Goal: Check status: Check status

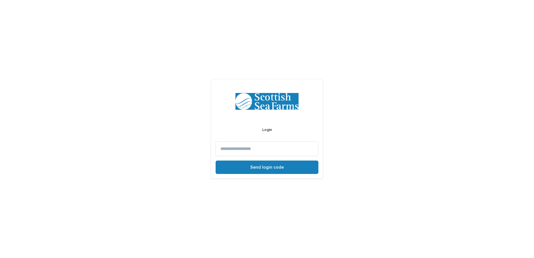
click at [252, 143] on div "Login Send login code" at bounding box center [267, 129] width 534 height 258
click at [258, 153] on input at bounding box center [267, 148] width 103 height 15
type input "**********"
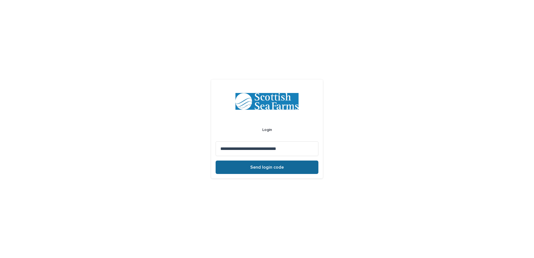
click at [254, 163] on button "Send login code" at bounding box center [267, 167] width 103 height 13
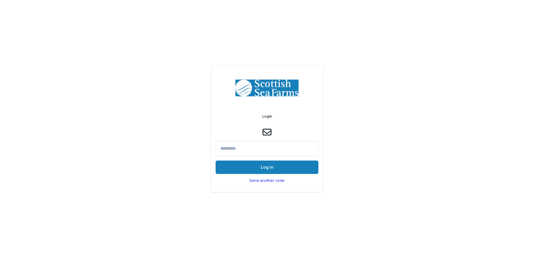
click at [240, 146] on input at bounding box center [267, 148] width 103 height 15
paste input "******"
type input "******"
click at [260, 164] on button "Log in" at bounding box center [267, 167] width 103 height 13
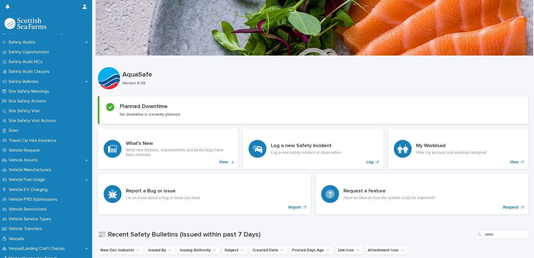
scroll to position [385, 0]
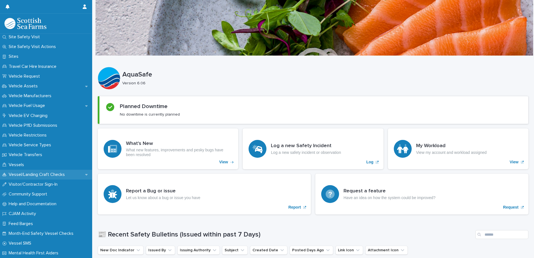
click at [36, 173] on p "Vessel/Landing Craft Checks" at bounding box center [37, 174] width 63 height 5
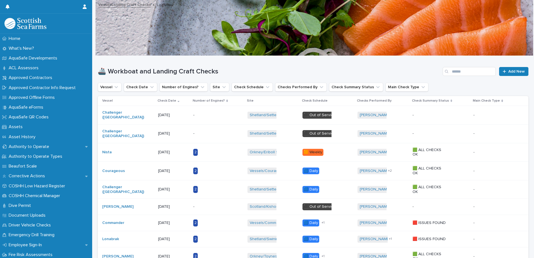
click at [225, 114] on p "-" at bounding box center [210, 115] width 35 height 5
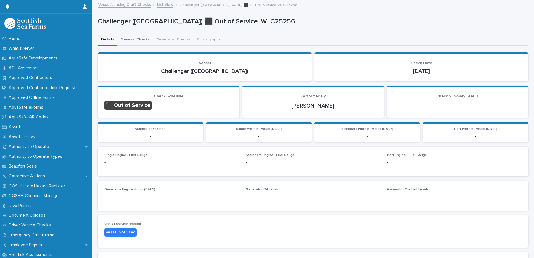
click at [142, 39] on button "General Checks" at bounding box center [135, 40] width 36 height 12
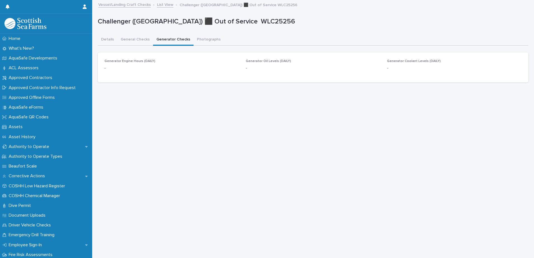
click at [176, 42] on button "Generator Checks" at bounding box center [173, 40] width 40 height 12
click at [207, 41] on button "Photographs" at bounding box center [208, 40] width 30 height 12
click at [168, 43] on button "Generator Checks" at bounding box center [173, 40] width 40 height 12
click at [140, 39] on button "General Checks" at bounding box center [135, 40] width 36 height 12
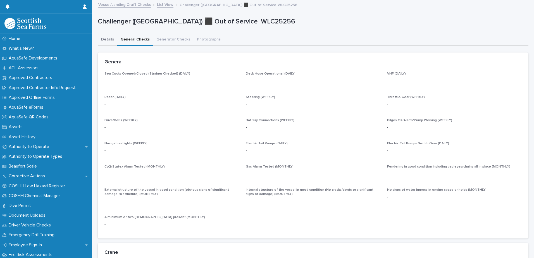
click at [111, 38] on button "Details" at bounding box center [108, 40] width 20 height 12
